Goal: Information Seeking & Learning: Learn about a topic

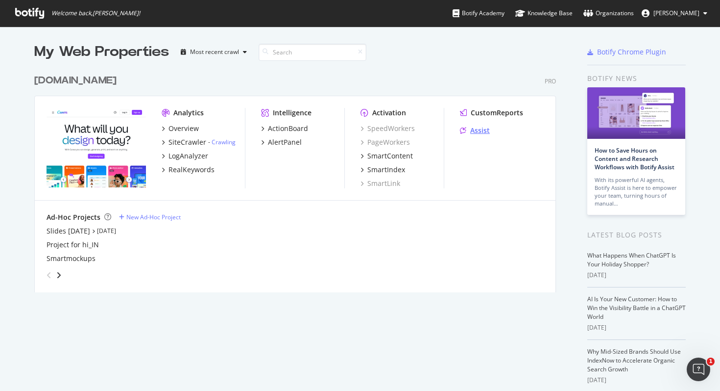
click at [480, 129] on div "Assist" at bounding box center [480, 130] width 20 height 10
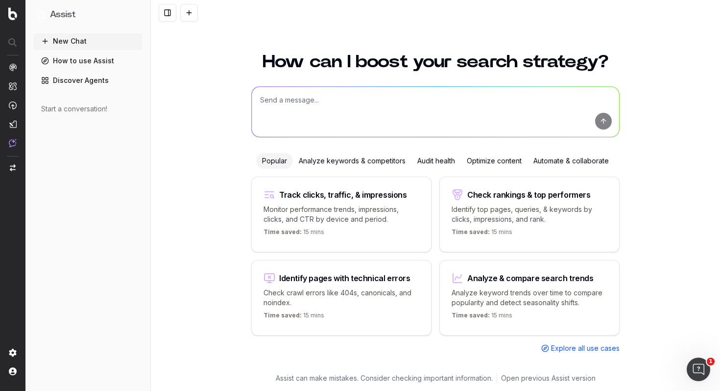
click at [308, 101] on textarea at bounding box center [436, 112] width 368 height 50
click at [364, 300] on p "Check crawl errors like 404s, canonicals, and noindex." at bounding box center [342, 298] width 156 height 20
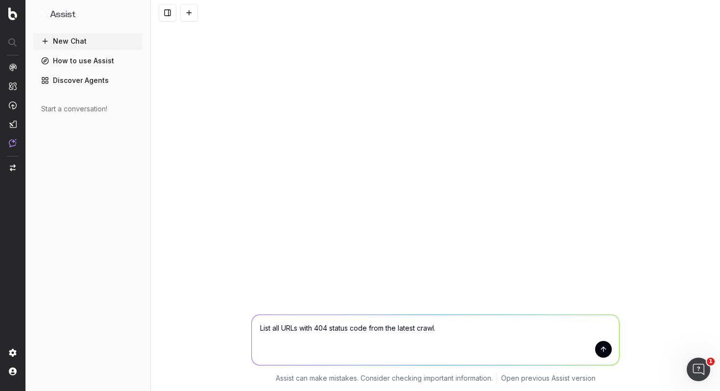
click at [299, 326] on textarea "List all URLs with 404 status code from the latest crawl." at bounding box center [436, 340] width 368 height 50
type textarea "List all URLs under hi_in subfolder with 404 status code from the latest crawl."
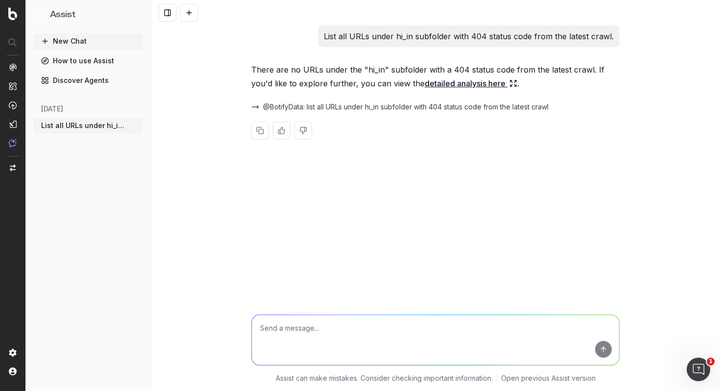
click at [426, 83] on link "detailed analysis here" at bounding box center [471, 83] width 93 height 14
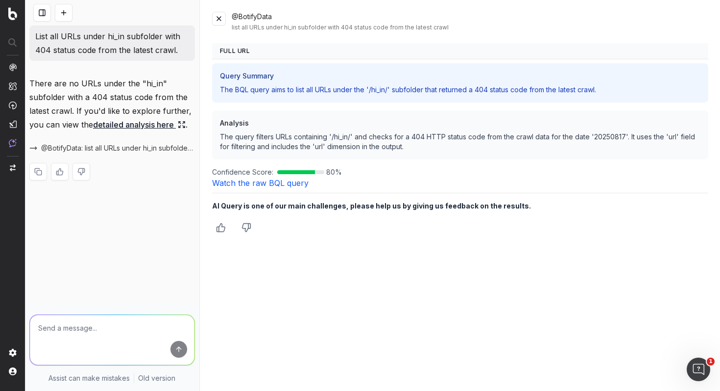
click at [277, 242] on div "@BotifyData list all URLs under hi_in subfolder with 404 status code from the l…" at bounding box center [460, 195] width 520 height 391
click at [283, 25] on div "list all URLs under hi_in subfolder with 404 status code from the latest crawl" at bounding box center [470, 28] width 477 height 8
click at [222, 17] on button at bounding box center [219, 19] width 14 height 14
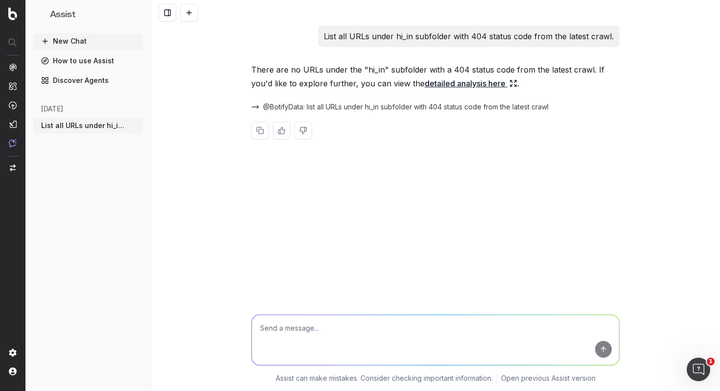
click at [92, 41] on button "New Chat" at bounding box center [88, 41] width 110 height 16
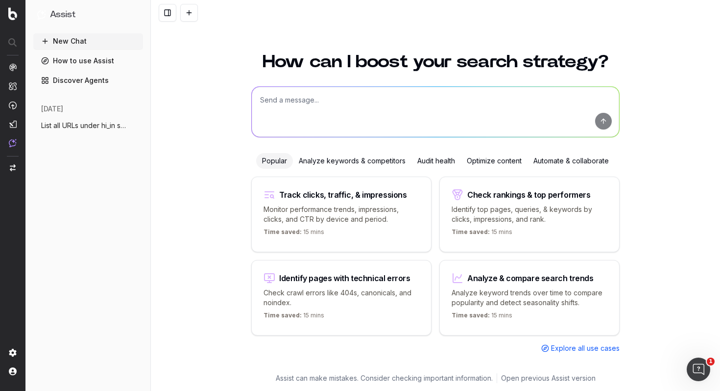
click at [346, 161] on div "Analyze keywords & competitors" at bounding box center [352, 161] width 119 height 16
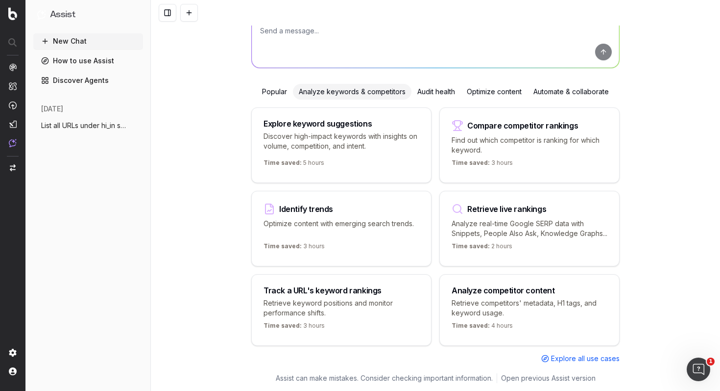
scroll to position [83, 0]
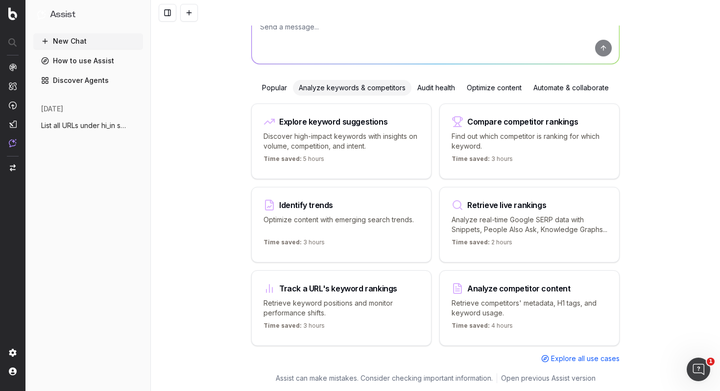
click at [573, 357] on span "Explore all use cases" at bounding box center [585, 358] width 69 height 10
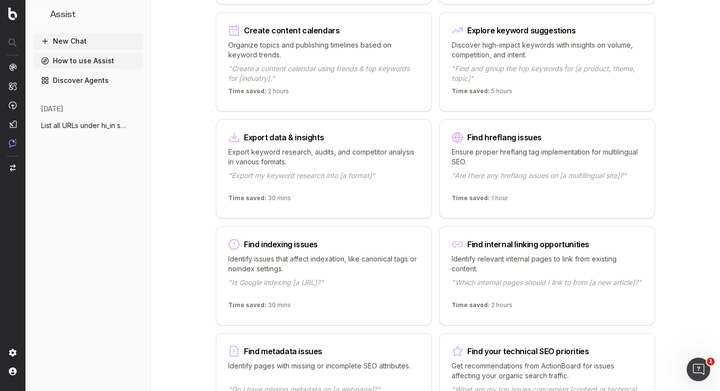
scroll to position [486, 0]
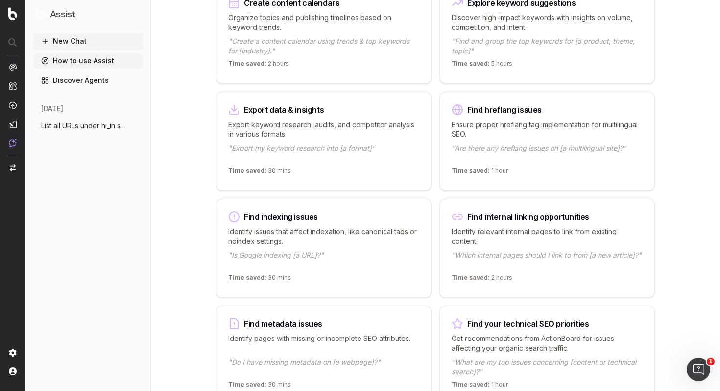
click at [568, 254] on p ""Which internal pages should I link to from [a new article]?"" at bounding box center [547, 260] width 191 height 20
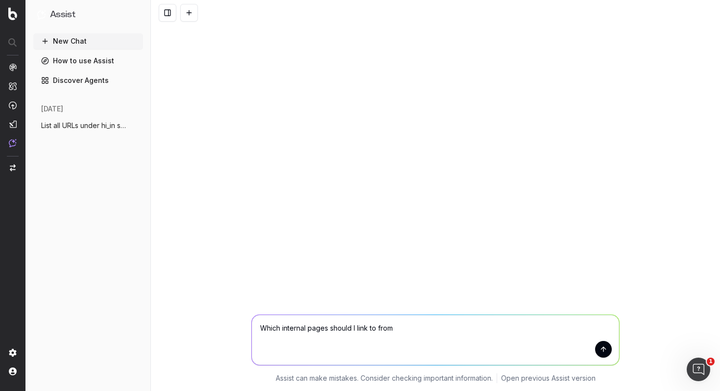
click at [408, 326] on textarea "Which internal pages should I link to from" at bounding box center [436, 340] width 368 height 50
paste textarea "https://www.canva.com/hi_in/features/photo-se-cartoon-banaye/"
type textarea "Which internal pages should I link to from https://www.canva.com/hi_in/features…"
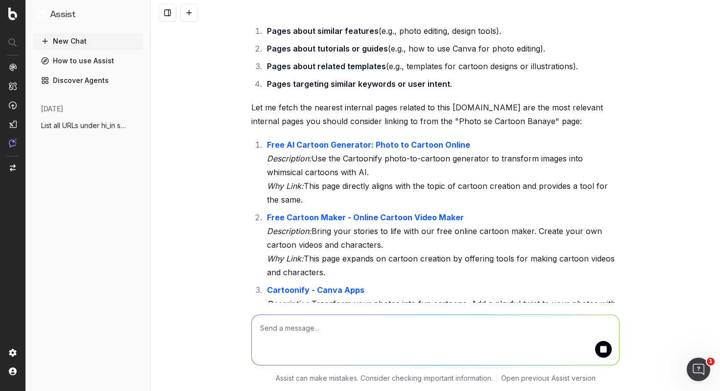
scroll to position [126, 0]
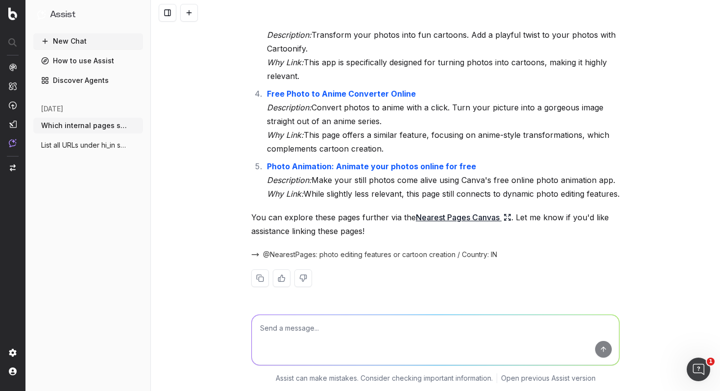
scroll to position [437, 0]
click at [448, 216] on link "Nearest Pages Canvas" at bounding box center [464, 217] width 96 height 14
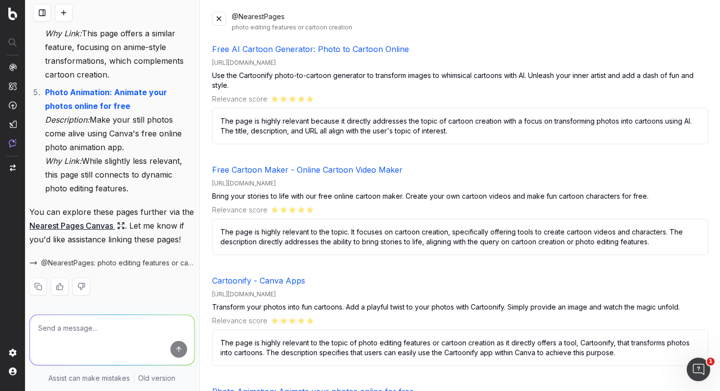
scroll to position [890, 0]
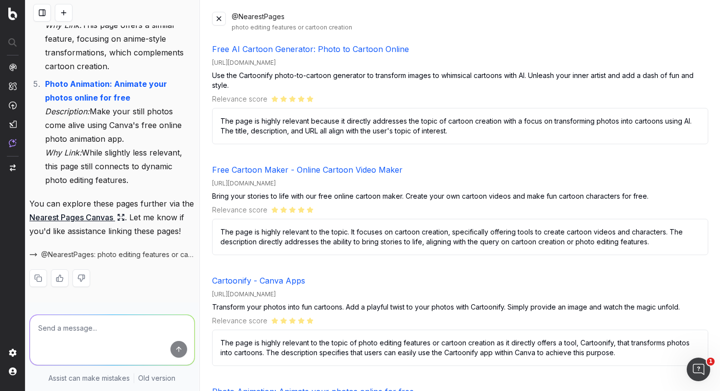
click at [129, 256] on span "@NearestPages: photo editing features or cartoon creation / Country: IN" at bounding box center [118, 254] width 154 height 10
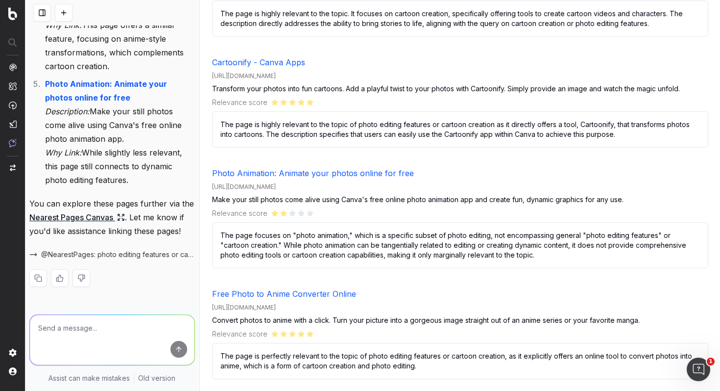
scroll to position [0, 0]
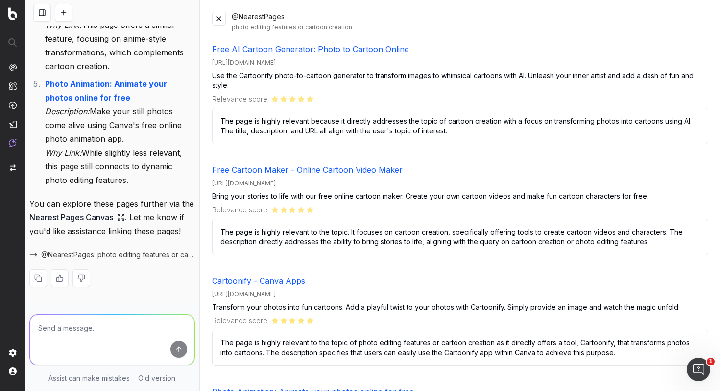
click at [84, 327] on textarea at bounding box center [112, 340] width 165 height 50
click at [217, 20] on button at bounding box center [219, 19] width 14 height 14
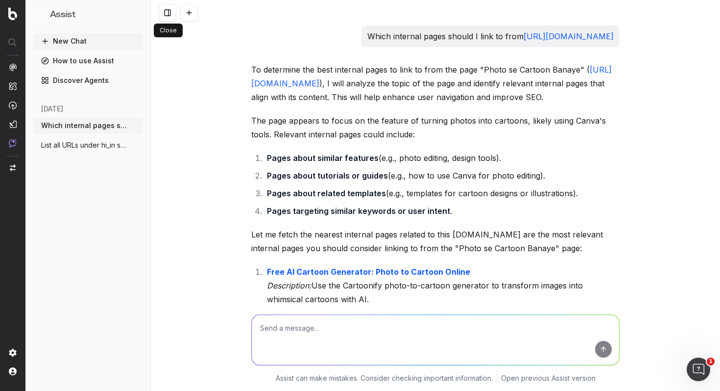
click at [163, 14] on button at bounding box center [168, 13] width 18 height 18
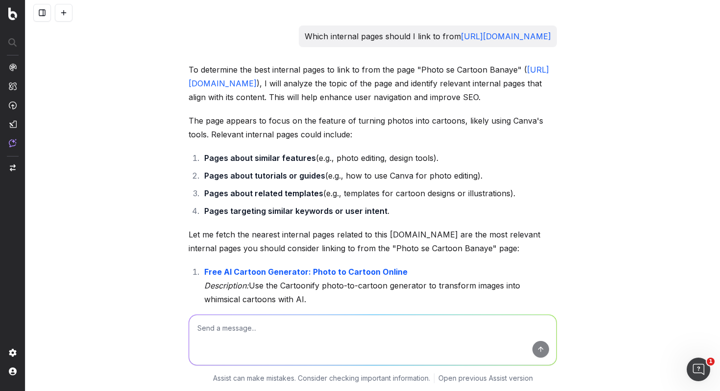
drag, startPoint x: 42, startPoint y: 11, endPoint x: 668, endPoint y: 113, distance: 634.1
click at [42, 11] on button at bounding box center [42, 13] width 18 height 18
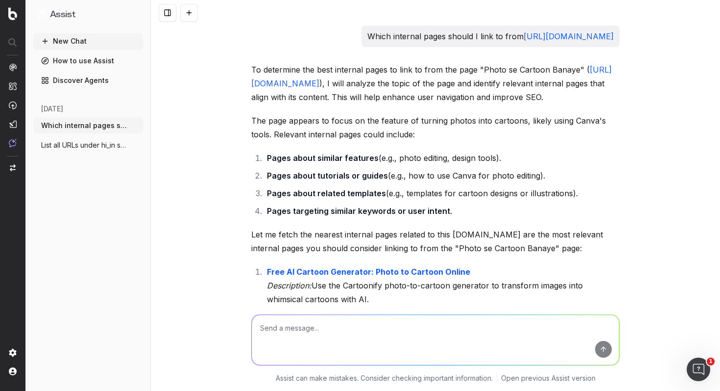
click at [95, 127] on span "Which internal pages should I link to fr" at bounding box center [84, 126] width 86 height 10
click at [96, 141] on span "List all URLs under hi_in subfolder with" at bounding box center [84, 145] width 86 height 10
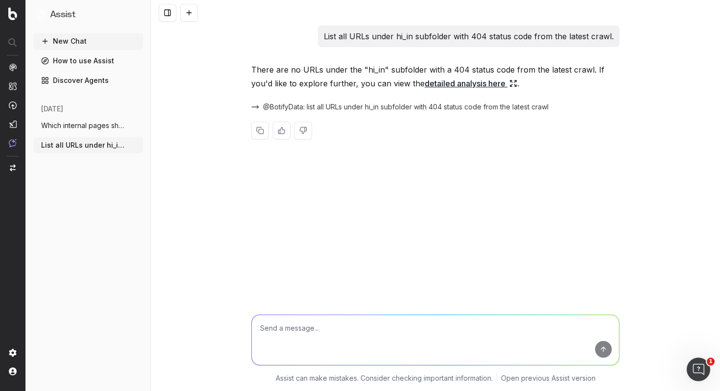
click at [204, 180] on div "List all URLs under hi_in subfolder with 404 status code from the latest crawl.…" at bounding box center [435, 195] width 569 height 391
click at [308, 205] on div "List all URLs under hi_in subfolder with 404 status code from the latest crawl.…" at bounding box center [435, 195] width 569 height 391
click at [293, 324] on textarea at bounding box center [436, 340] width 368 height 50
type textarea "Top performing organic pages on hi_in"
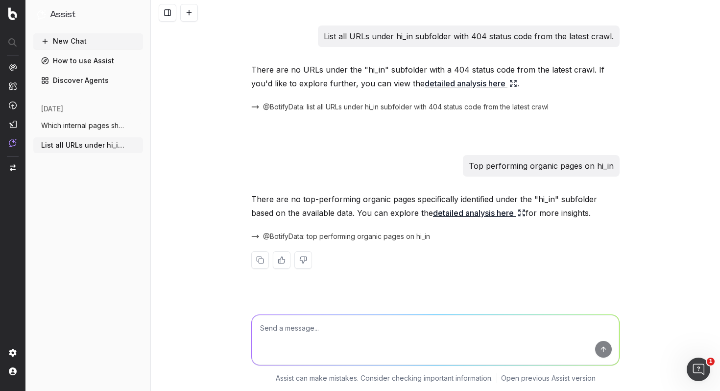
click at [461, 215] on link "detailed analysis here" at bounding box center [479, 213] width 93 height 14
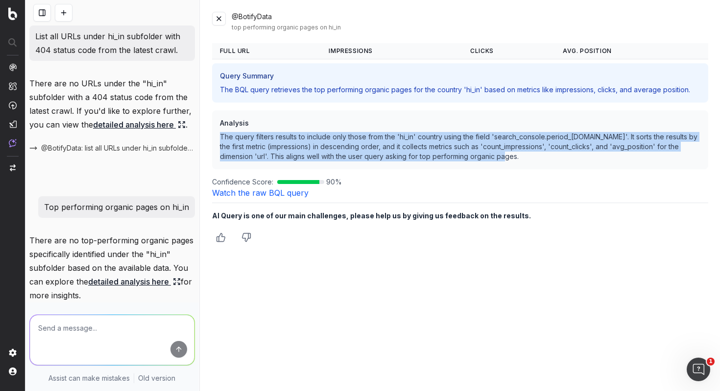
drag, startPoint x: 221, startPoint y: 137, endPoint x: 533, endPoint y: 154, distance: 312.7
click at [533, 154] on p "The query filters results to include only those from the 'hi_in' country using …" at bounding box center [460, 146] width 481 height 29
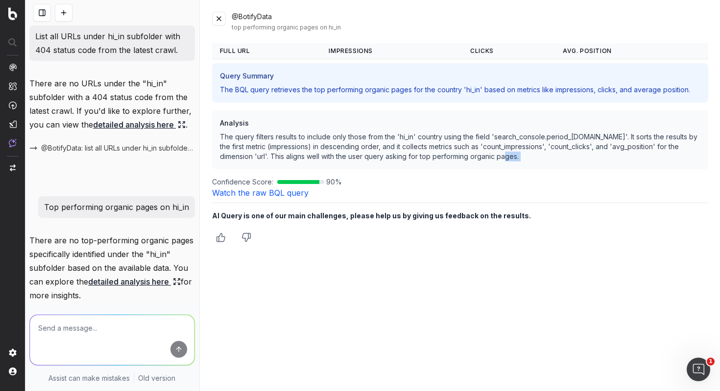
click at [533, 154] on p "The query filters results to include only those from the 'hi_in' country using …" at bounding box center [460, 146] width 481 height 29
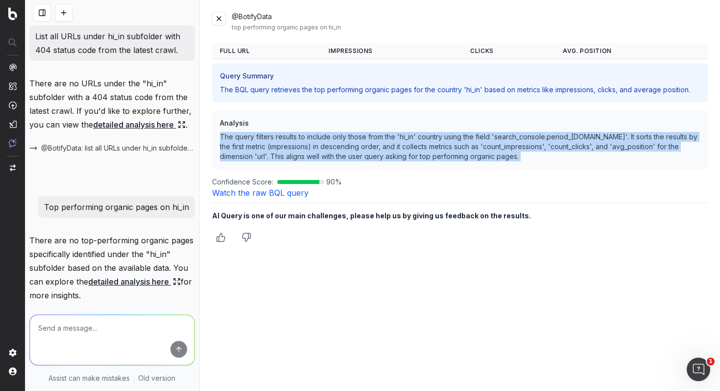
click at [533, 154] on p "The query filters results to include only those from the 'hi_in' country using …" at bounding box center [460, 146] width 481 height 29
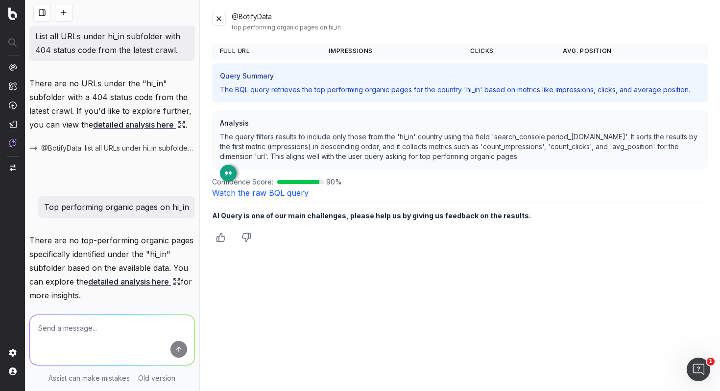
click at [513, 264] on div "@BotifyData top performing organic pages on hi_in Full URL Impressions Clicks A…" at bounding box center [460, 195] width 520 height 391
click at [219, 19] on button at bounding box center [219, 19] width 14 height 14
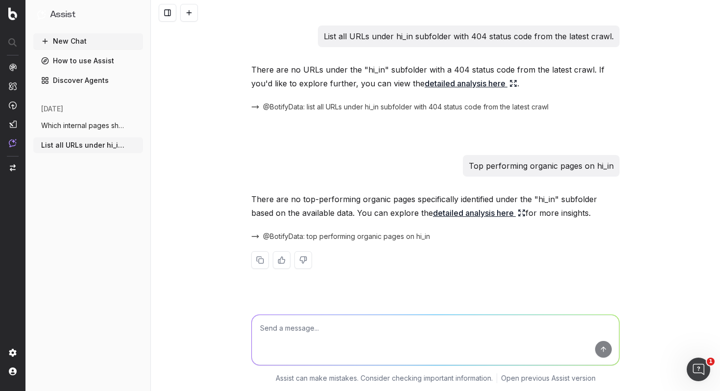
click at [68, 16] on h1 "Assist" at bounding box center [62, 15] width 25 height 14
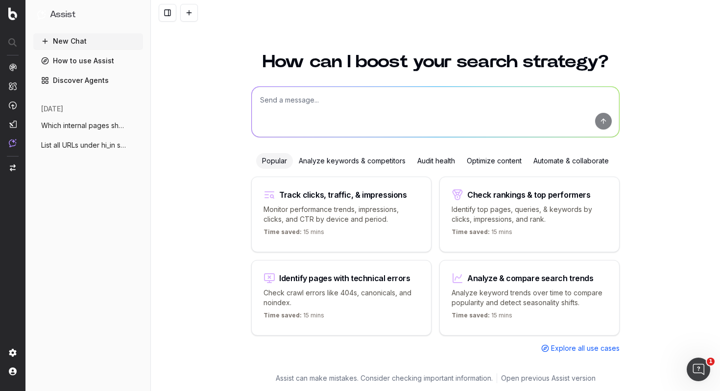
click at [62, 12] on h1 "Assist" at bounding box center [62, 15] width 25 height 14
click at [12, 12] on img at bounding box center [12, 13] width 9 height 13
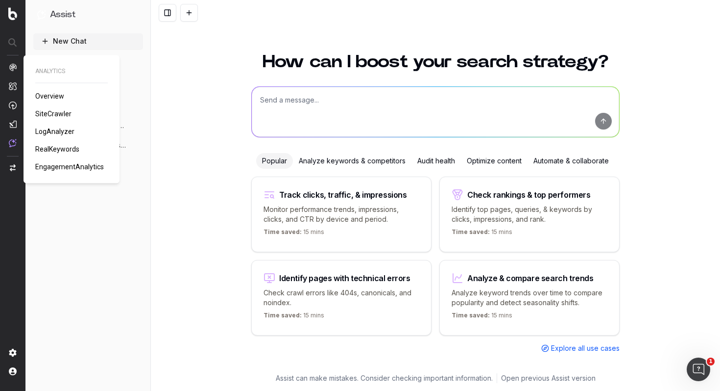
click at [15, 69] on img at bounding box center [13, 67] width 8 height 8
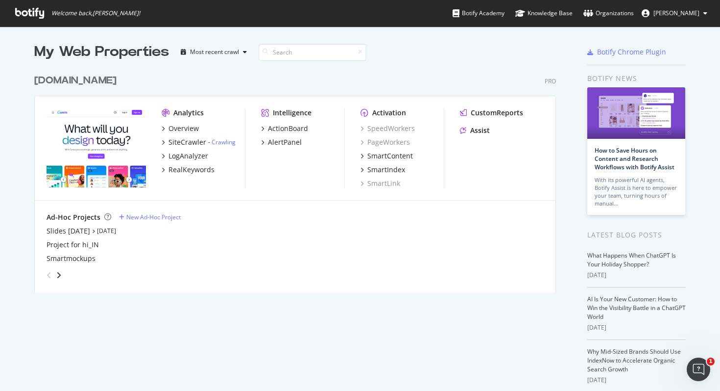
click at [372, 268] on div "grid" at bounding box center [293, 273] width 501 height 20
click at [220, 51] on div "Most recent crawl" at bounding box center [214, 52] width 49 height 6
click at [132, 77] on div "canva.com Pro" at bounding box center [295, 81] width 522 height 14
click at [68, 83] on div "canva.com" at bounding box center [75, 81] width 82 height 14
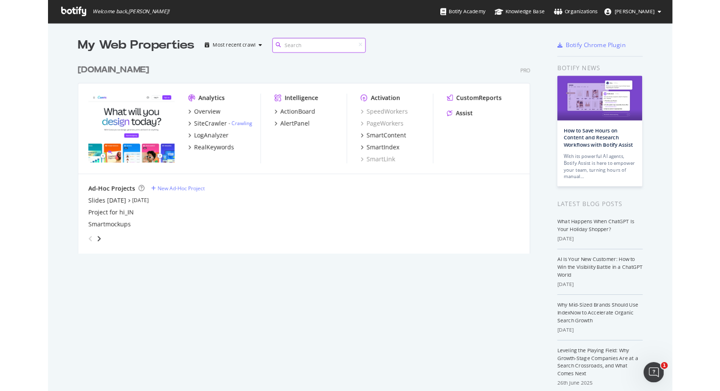
scroll to position [391, 720]
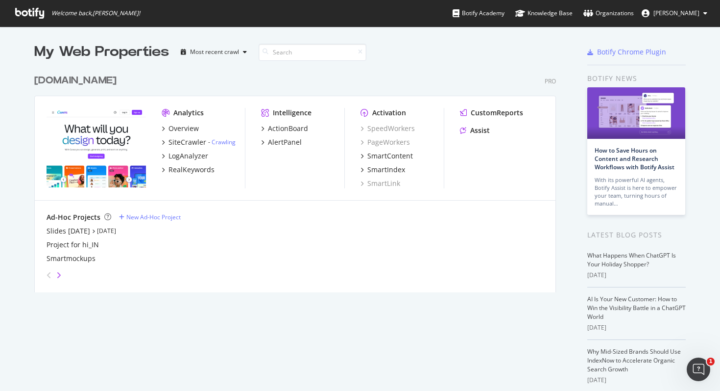
click at [58, 275] on icon "angle-right" at bounding box center [58, 275] width 5 height 8
click at [49, 274] on icon "angle-left" at bounding box center [49, 275] width 5 height 8
click at [59, 276] on icon "angle-right" at bounding box center [58, 275] width 5 height 8
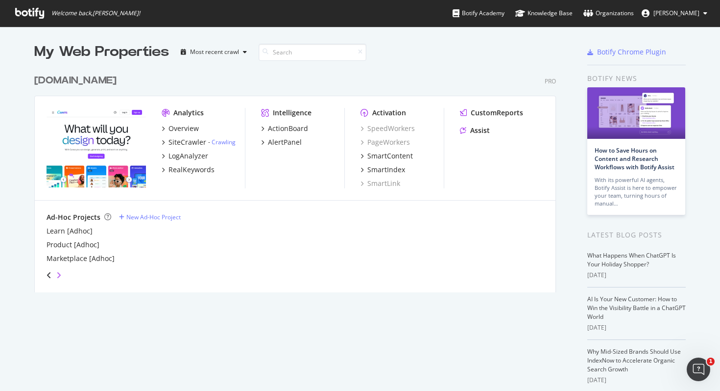
click at [59, 276] on icon "angle-right" at bounding box center [58, 275] width 5 height 8
click at [48, 274] on icon "angle-left" at bounding box center [49, 275] width 5 height 8
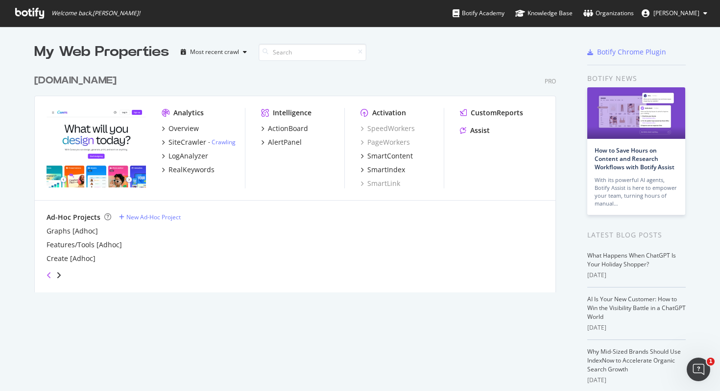
click at [48, 274] on icon "angle-left" at bounding box center [49, 275] width 5 height 8
click at [50, 272] on icon "angle-left" at bounding box center [49, 275] width 5 height 8
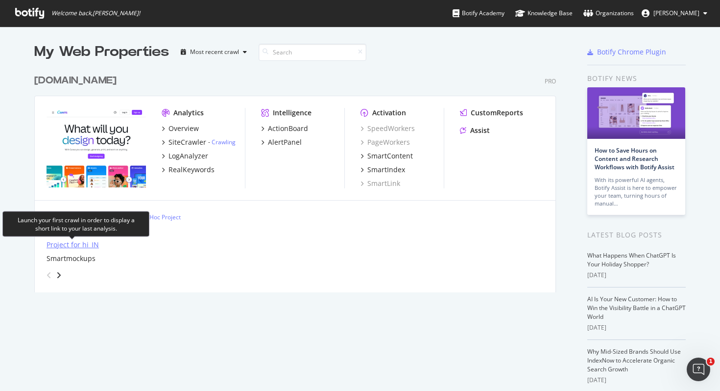
click at [86, 244] on div "Project for hi_IN" at bounding box center [73, 245] width 52 height 10
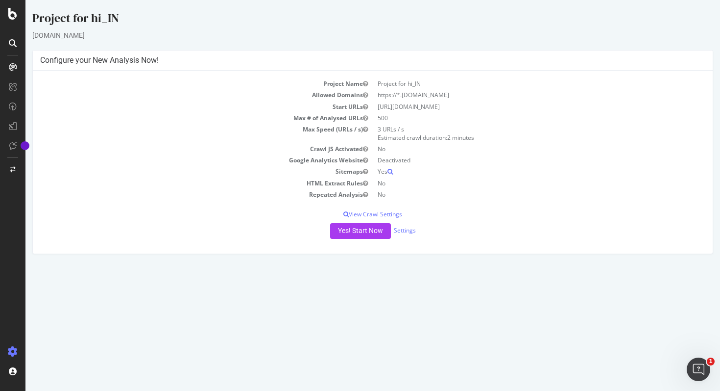
drag, startPoint x: 379, startPoint y: 105, endPoint x: 461, endPoint y: 105, distance: 82.3
click at [461, 105] on td "[URL][DOMAIN_NAME]" at bounding box center [539, 106] width 333 height 11
click at [387, 128] on td "3 URLs / s Estimated crawl duration: 2 minutes" at bounding box center [539, 134] width 333 height 20
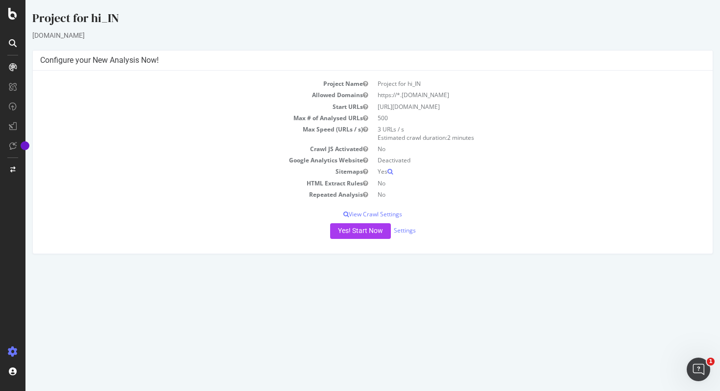
click at [386, 153] on td "No" at bounding box center [539, 148] width 333 height 11
drag, startPoint x: 64, startPoint y: 62, endPoint x: 190, endPoint y: 62, distance: 126.0
click at [190, 62] on h4 "Configure your New Analysis Now!" at bounding box center [373, 60] width 666 height 10
click at [349, 229] on button "Yes! Start Now" at bounding box center [360, 231] width 61 height 16
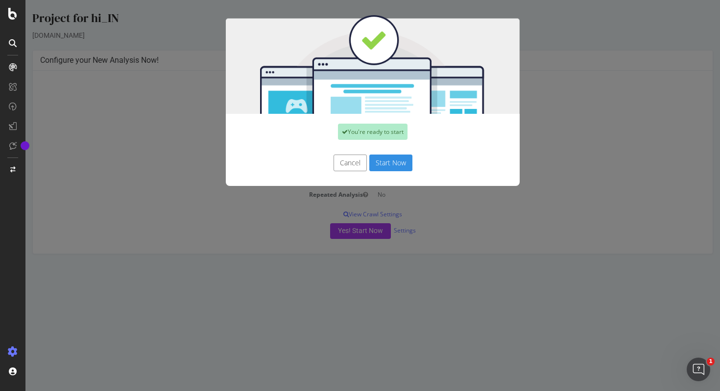
click at [395, 165] on button "Start Now" at bounding box center [391, 162] width 43 height 17
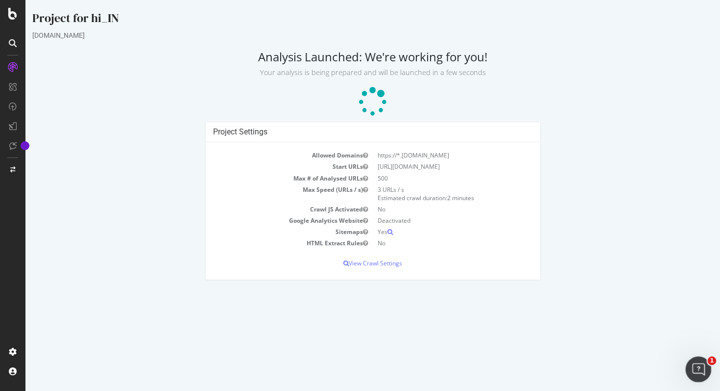
click at [695, 365] on icon "Open Intercom Messenger" at bounding box center [698, 368] width 16 height 16
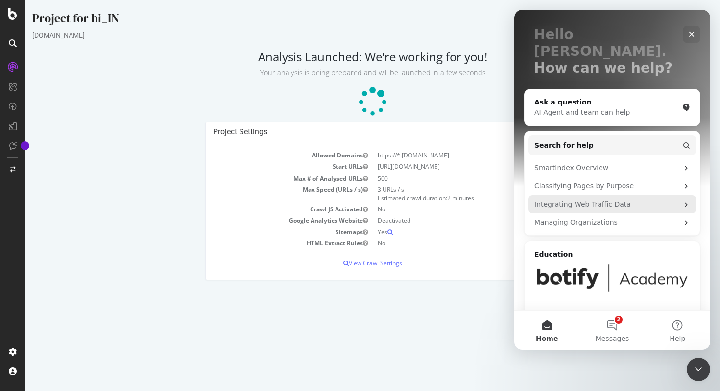
scroll to position [60, 0]
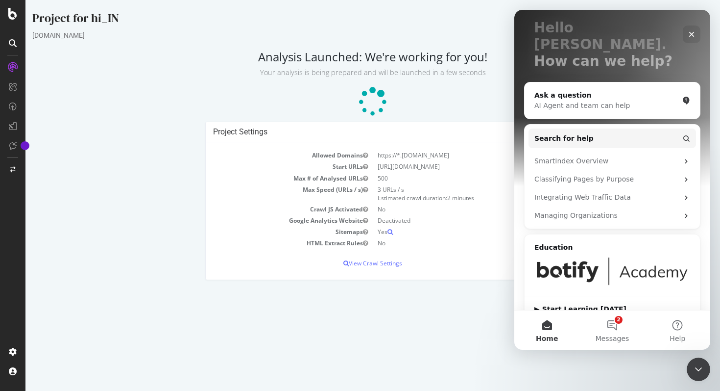
click at [151, 99] on p at bounding box center [372, 101] width 681 height 29
click at [695, 33] on icon "Close" at bounding box center [692, 34] width 8 height 8
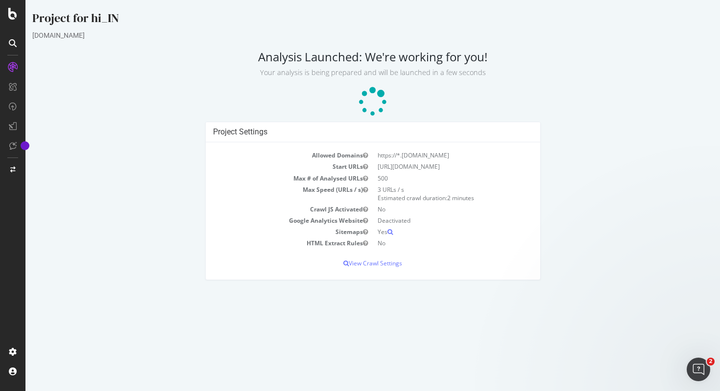
scroll to position [0, 0]
drag, startPoint x: 379, startPoint y: 188, endPoint x: 404, endPoint y: 272, distance: 87.5
click at [404, 272] on div "Allowed Domains https://*.canva.com Start URLs https://www.canva.com/hi_in/ Max…" at bounding box center [373, 210] width 335 height 137
click at [272, 237] on td "HTML Extract Rules" at bounding box center [293, 242] width 160 height 11
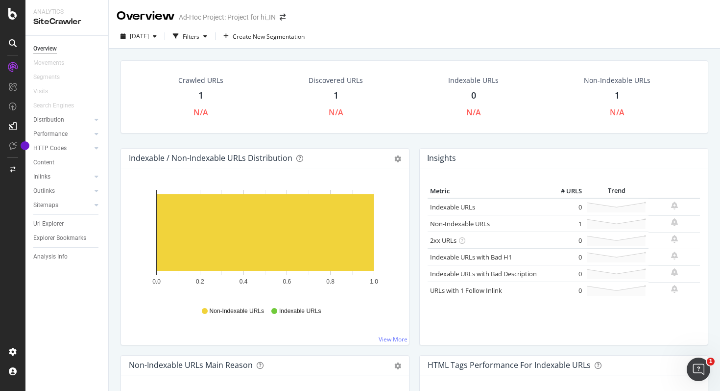
click at [200, 96] on div "1" at bounding box center [200, 95] width 5 height 13
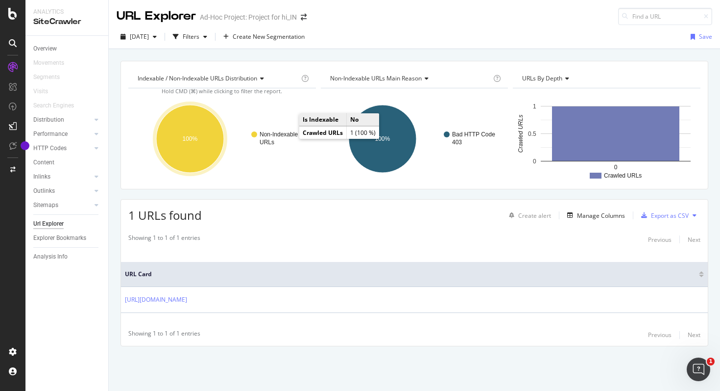
click at [273, 140] on text "URLs" at bounding box center [267, 142] width 15 height 7
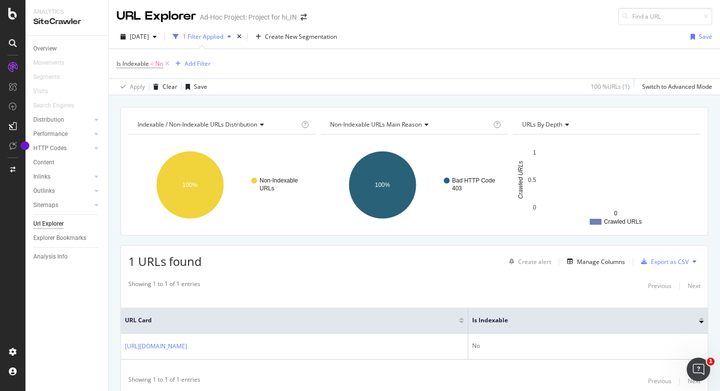
scroll to position [36, 0]
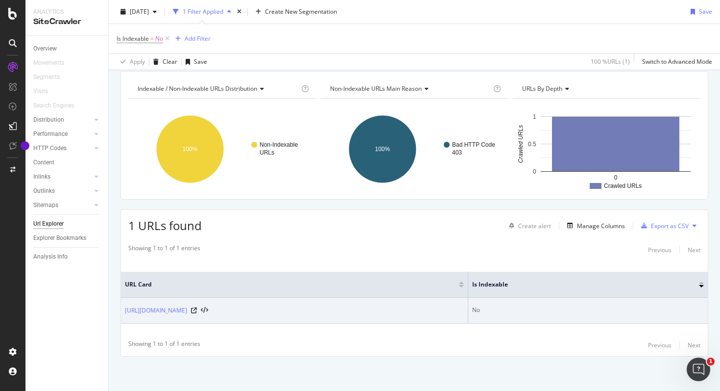
click at [510, 311] on div "No" at bounding box center [588, 309] width 232 height 9
click at [197, 308] on icon at bounding box center [194, 310] width 6 height 6
